Goal: Task Accomplishment & Management: Complete application form

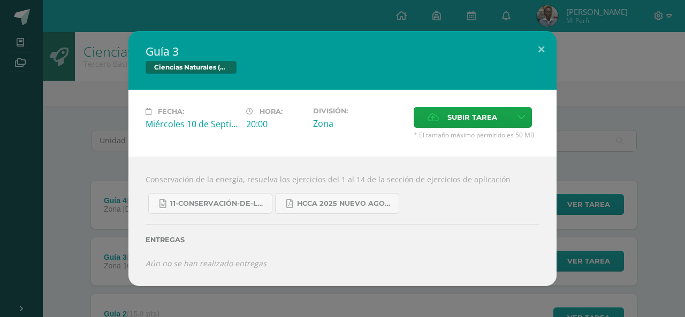
click at [429, 121] on icon at bounding box center [432, 117] width 11 height 7
click at [0, 0] on input "Subir tarea" at bounding box center [0, 0] width 0 height 0
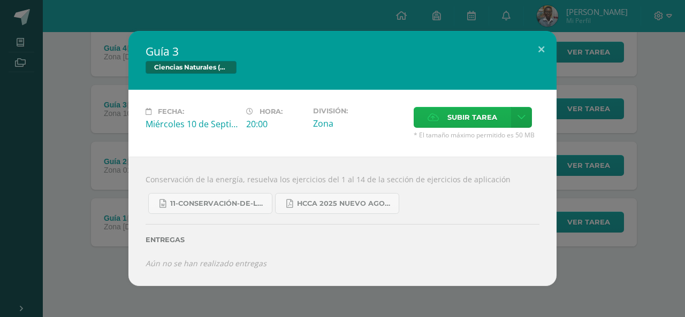
click at [450, 110] on span "Subir tarea" at bounding box center [472, 118] width 50 height 20
click at [0, 0] on input "Subir tarea" at bounding box center [0, 0] width 0 height 0
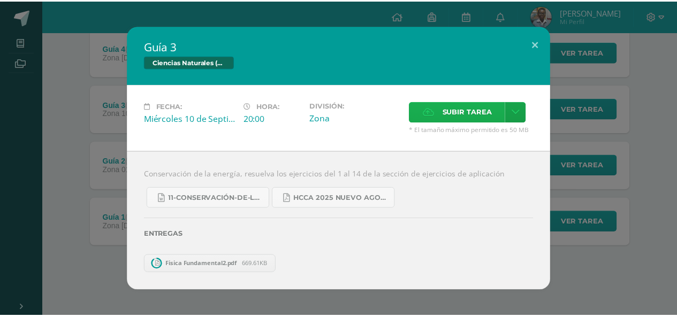
scroll to position [96, 0]
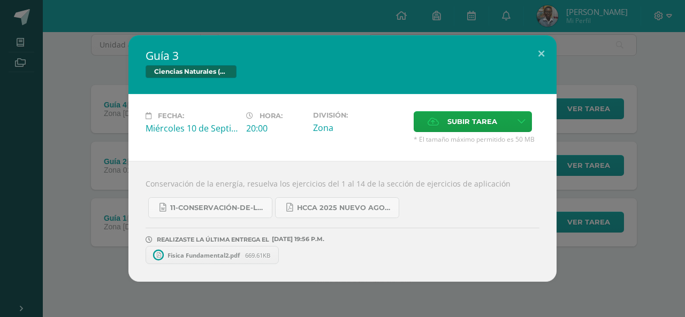
click at [86, 80] on div "Guía 3 Ciencias Naturales (Física Fundamental) Fecha: [DATE] Hora: 20:00 Divisi…" at bounding box center [342, 158] width 676 height 247
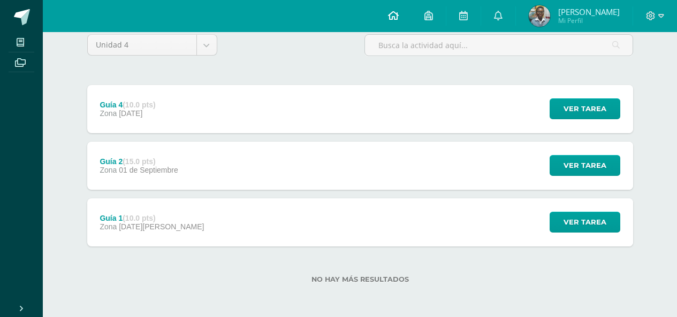
click at [411, 19] on link at bounding box center [393, 16] width 36 height 32
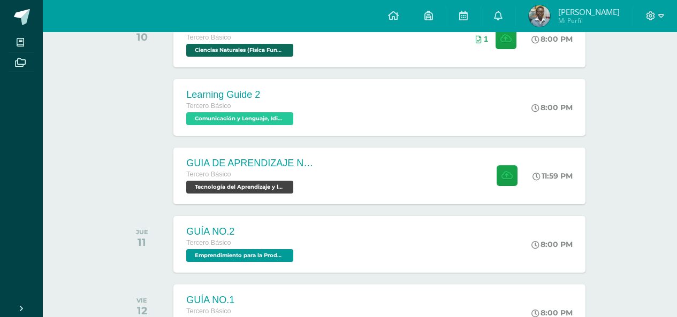
scroll to position [214, 0]
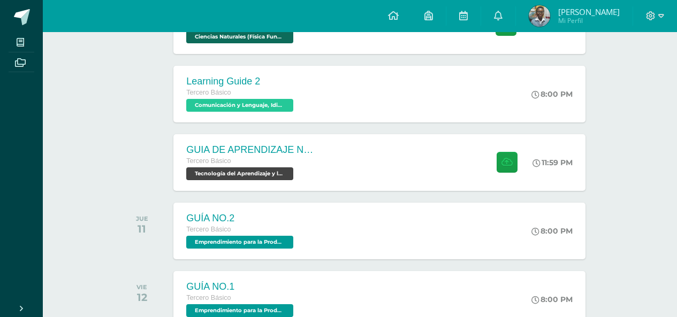
click at [367, 171] on div "GUIA DE APRENDIZAJE NO 3 / VIDEO Tercero Básico Tecnología del Aprendizaje y la…" at bounding box center [378, 162] width 411 height 57
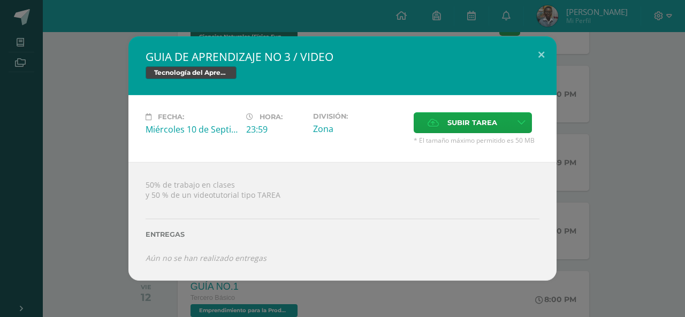
click at [66, 238] on div "GUIA DE APRENDIZAJE NO 3 / VIDEO Tecnología del Aprendizaje y la Comunicación (…" at bounding box center [342, 158] width 676 height 244
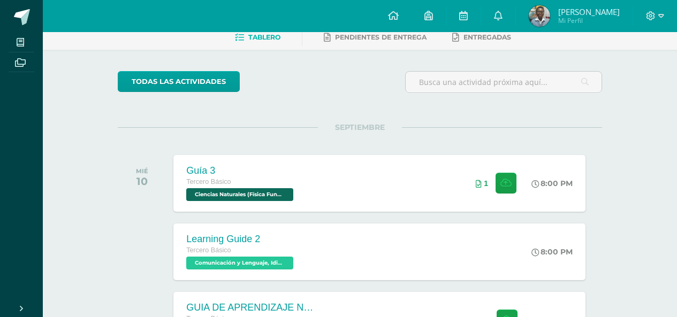
scroll to position [56, 0]
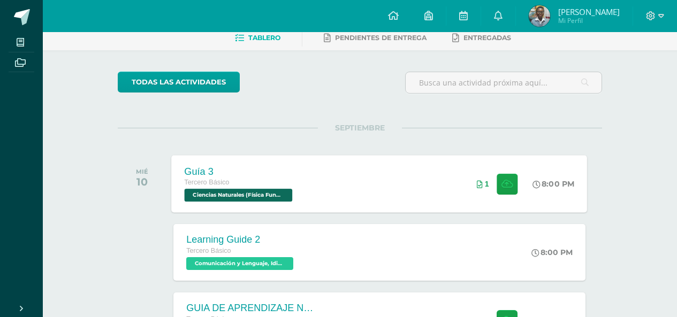
click at [318, 187] on div "Guía 3 Tercero Básico Ciencias Naturales (Física Fundamental) 'D' 8:00 PM 1 Guí…" at bounding box center [380, 183] width 416 height 57
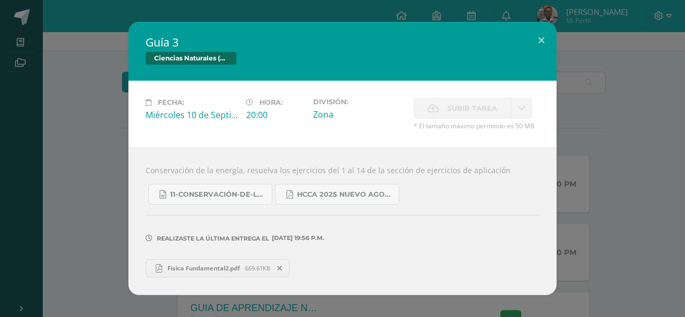
click at [444, 104] on label "Subir tarea" at bounding box center [462, 108] width 97 height 21
click at [457, 115] on span "Subir tarea" at bounding box center [472, 108] width 50 height 20
click at [465, 107] on span "Subir tarea" at bounding box center [472, 108] width 50 height 20
click at [593, 86] on div "Guía 3 Ciencias Naturales (Física Fundamental) Fecha: [DATE] Hora: 20:00 Divisi…" at bounding box center [342, 158] width 676 height 273
